Goal: Task Accomplishment & Management: Understand process/instructions

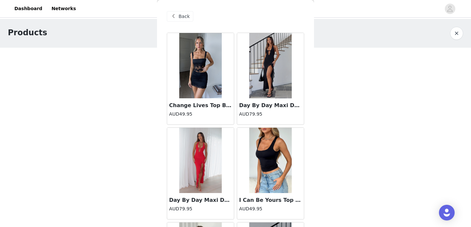
scroll to position [2669, 0]
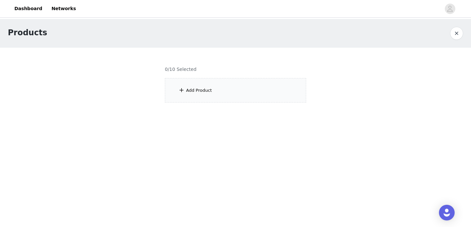
click at [177, 93] on div at bounding box center [235, 79] width 157 height 63
click at [189, 90] on div at bounding box center [235, 79] width 157 height 63
click at [200, 88] on div at bounding box center [235, 79] width 157 height 63
click at [199, 95] on div at bounding box center [235, 79] width 157 height 63
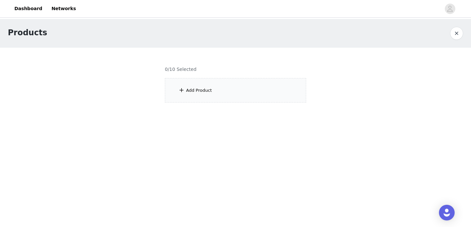
click at [199, 95] on div at bounding box center [235, 79] width 157 height 63
click at [196, 81] on div at bounding box center [235, 79] width 157 height 63
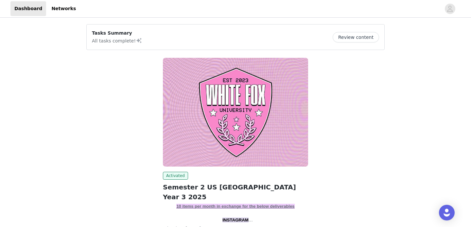
scroll to position [54, 0]
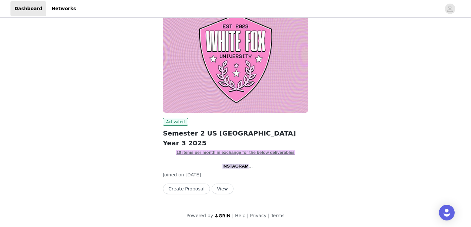
click at [216, 189] on button "View" at bounding box center [222, 189] width 22 height 10
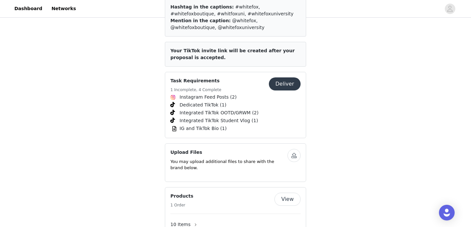
scroll to position [916, 0]
